Goal: Transaction & Acquisition: Obtain resource

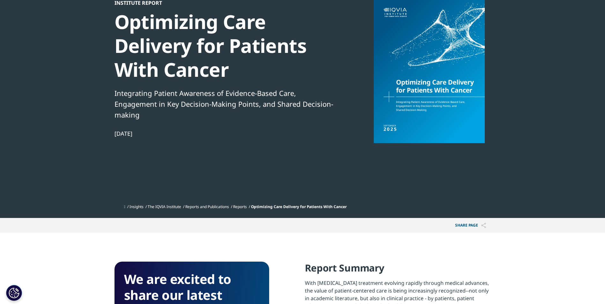
scroll to position [64, 0]
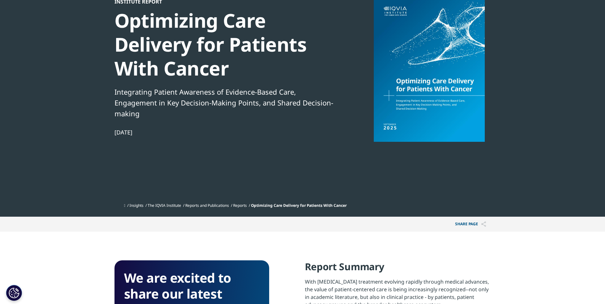
click at [452, 104] on div at bounding box center [429, 70] width 123 height 144
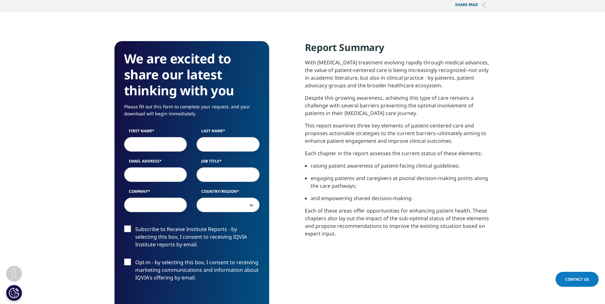
scroll to position [319, 0]
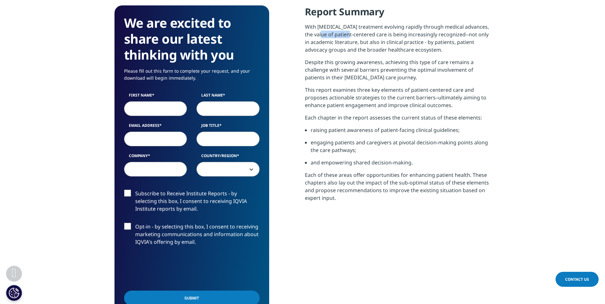
drag, startPoint x: 313, startPoint y: 34, endPoint x: 344, endPoint y: 35, distance: 31.0
click at [343, 34] on p "With [MEDICAL_DATA] treatment evolving rapidly through medical advances, the va…" at bounding box center [398, 40] width 186 height 35
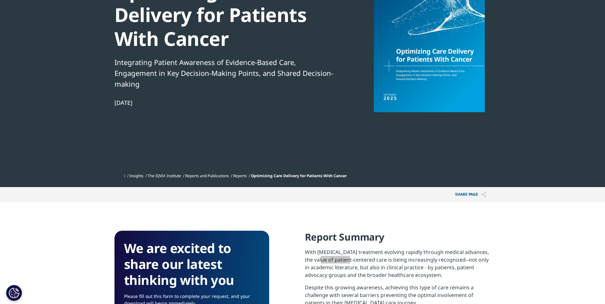
scroll to position [0, 0]
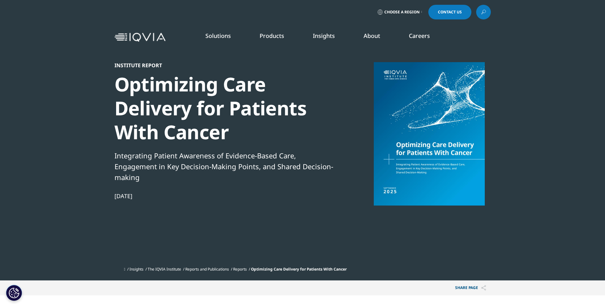
click at [434, 181] on div at bounding box center [429, 134] width 123 height 144
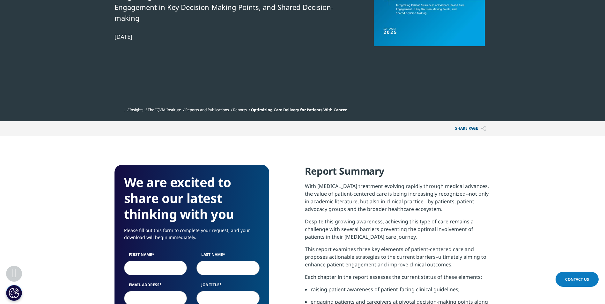
click at [150, 266] on input "First Name" at bounding box center [155, 268] width 63 height 15
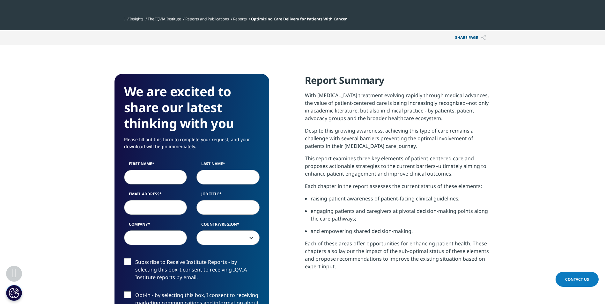
scroll to position [255, 0]
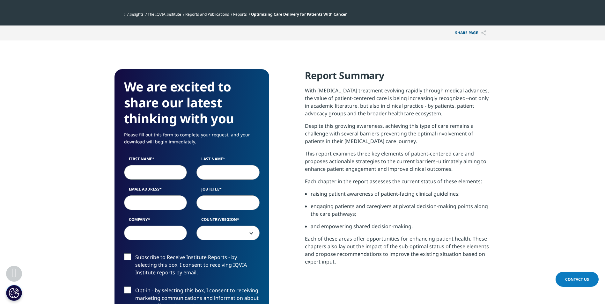
click at [152, 171] on input "First Name" at bounding box center [155, 172] width 63 height 15
type input "HUI"
type input "[PERSON_NAME]"
type input "[EMAIL_ADDRESS][DOMAIN_NAME]"
type input "[GEOGRAPHIC_DATA][MEDICAL_DATA]"
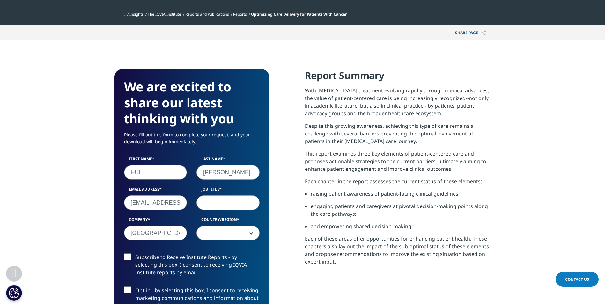
select select "China"
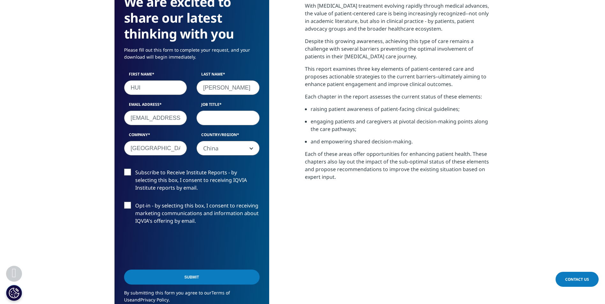
scroll to position [351, 0]
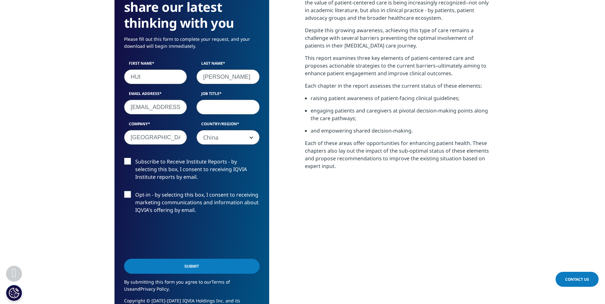
click at [127, 160] on label "Subscribe to Receive Institute Reports - by selecting this box, I consent to re…" at bounding box center [192, 171] width 136 height 26
click at [135, 158] on input "Subscribe to Receive Institute Reports - by selecting this box, I consent to re…" at bounding box center [135, 158] width 0 height 0
click at [213, 268] on input "Submit" at bounding box center [192, 266] width 136 height 15
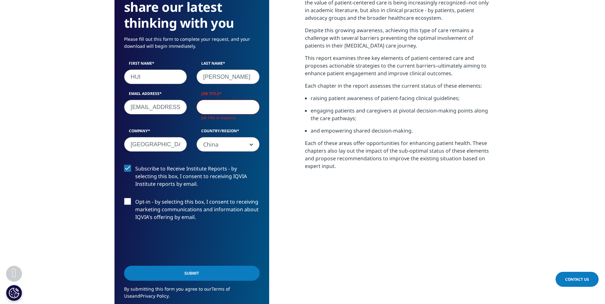
scroll to position [360, 376]
click at [226, 109] on input "Job Title" at bounding box center [228, 107] width 63 height 15
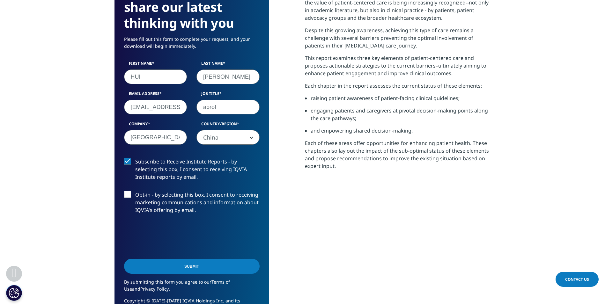
type input "aprof"
click at [182, 264] on input "Submit" at bounding box center [192, 266] width 136 height 15
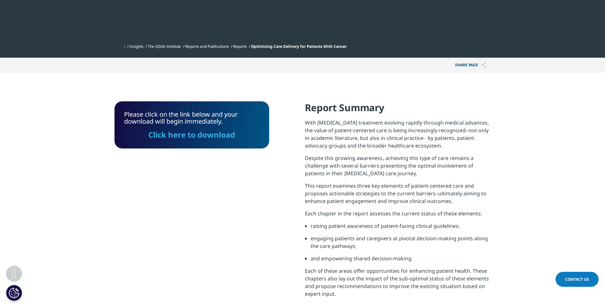
scroll to position [238, 0]
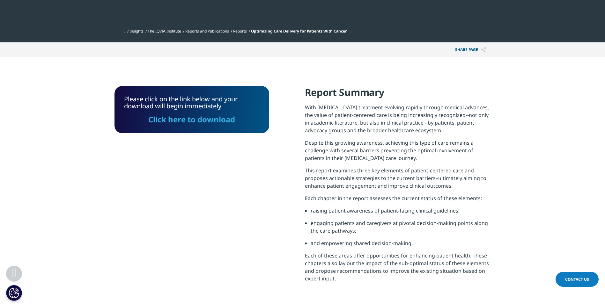
click at [210, 121] on link "Click here to download" at bounding box center [191, 119] width 87 height 11
